Goal: Task Accomplishment & Management: Manage account settings

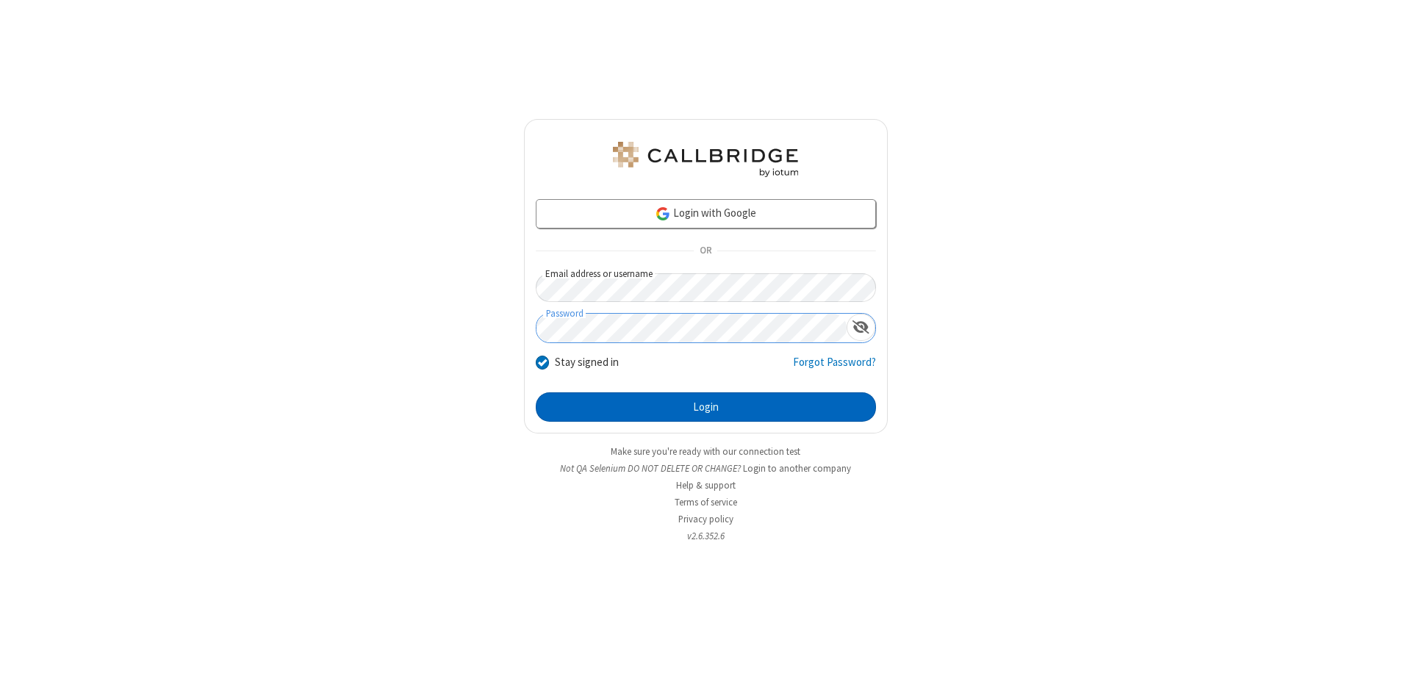
click at [705, 407] on button "Login" at bounding box center [706, 406] width 340 height 29
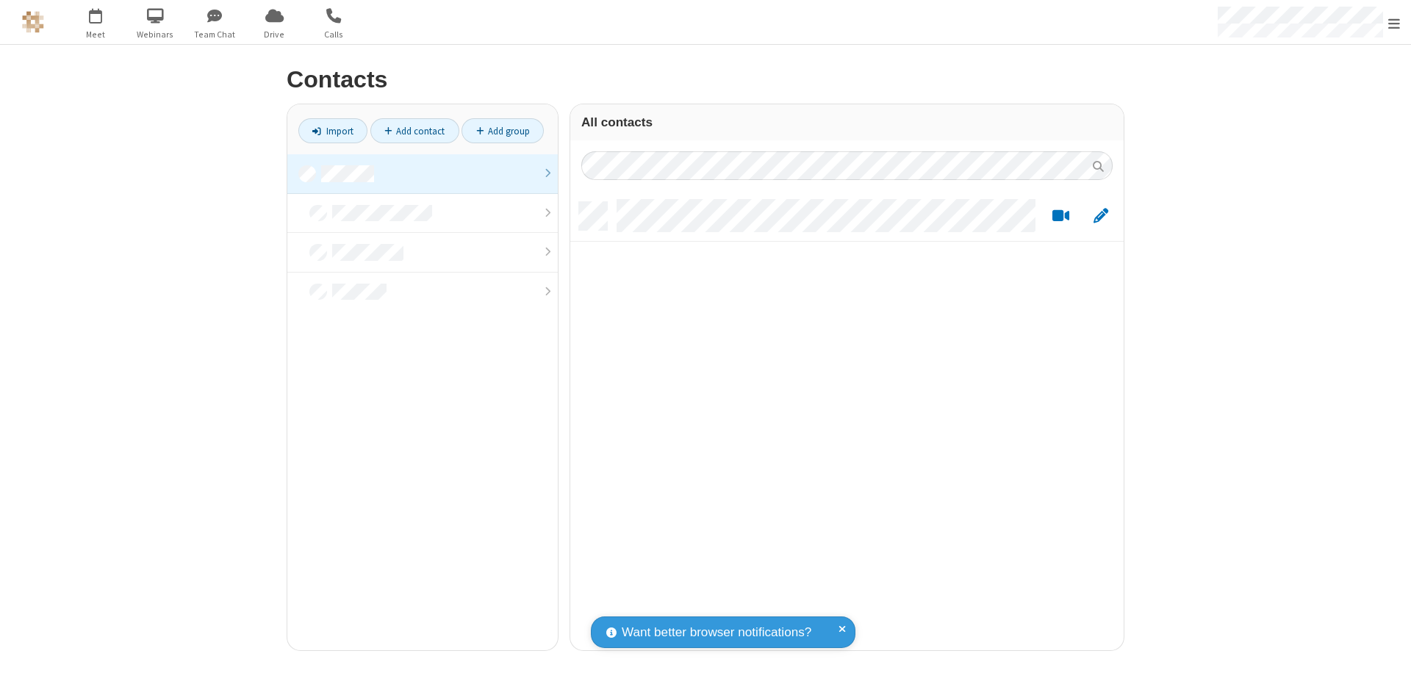
scroll to position [448, 542]
click at [423, 173] on link at bounding box center [422, 174] width 270 height 40
click at [333, 131] on link "Import" at bounding box center [332, 130] width 69 height 25
